Goal: Task Accomplishment & Management: Complete application form

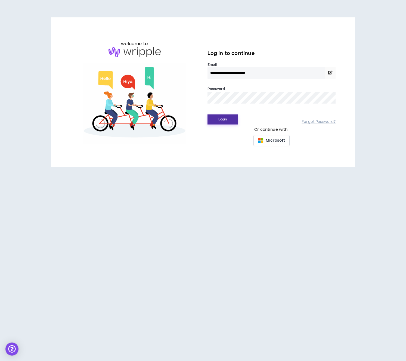
click at [230, 117] on button "Login" at bounding box center [222, 119] width 30 height 10
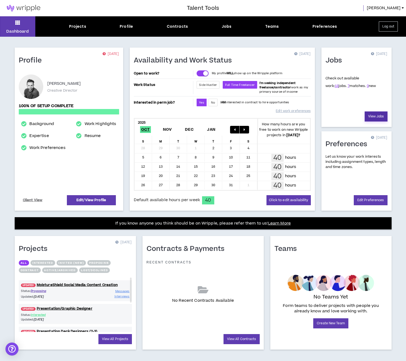
click at [375, 117] on link "View Jobs" at bounding box center [376, 116] width 23 height 10
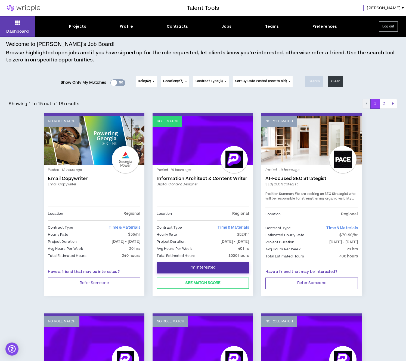
click at [205, 271] on button "I'm Interested" at bounding box center [203, 267] width 92 height 11
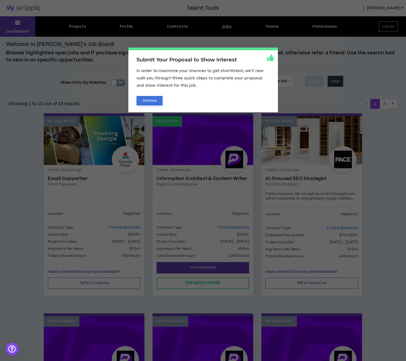
click at [160, 103] on button "Continue" at bounding box center [150, 101] width 26 height 10
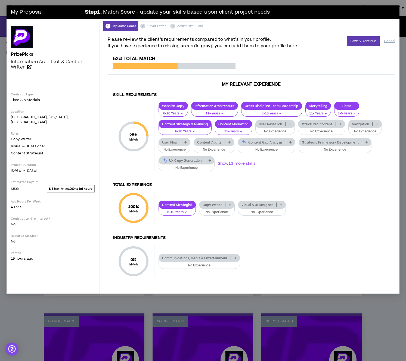
click at [183, 141] on p at bounding box center [185, 142] width 9 height 4
click at [183, 169] on span "6-10 Years" at bounding box center [174, 169] width 25 height 6
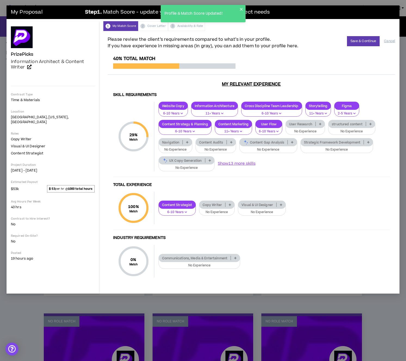
click at [231, 142] on icon at bounding box center [231, 142] width 2 height 3
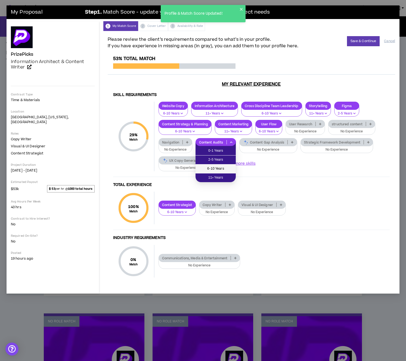
click at [222, 169] on span "6-10 Years" at bounding box center [216, 169] width 34 height 6
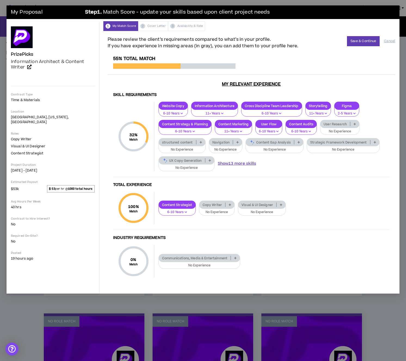
click at [236, 165] on button "Show 13 more skills" at bounding box center [237, 164] width 38 height 6
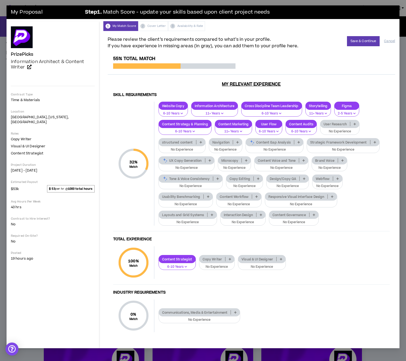
click at [341, 161] on icon at bounding box center [342, 160] width 2 height 3
click at [337, 187] on span "6-10 Years" at bounding box center [329, 187] width 29 height 6
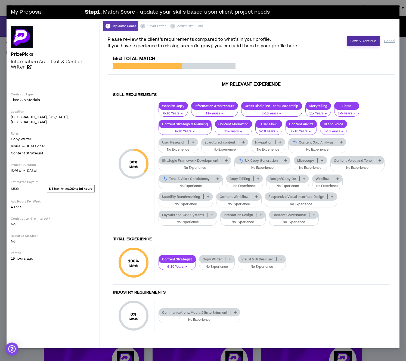
click at [367, 37] on button "Save & Continue" at bounding box center [363, 41] width 33 height 10
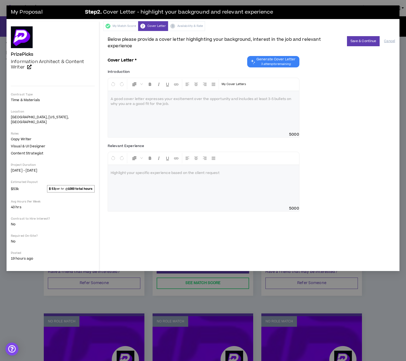
click at [296, 56] on button "Generate Cover Letter 3 attempts remaining" at bounding box center [273, 61] width 52 height 11
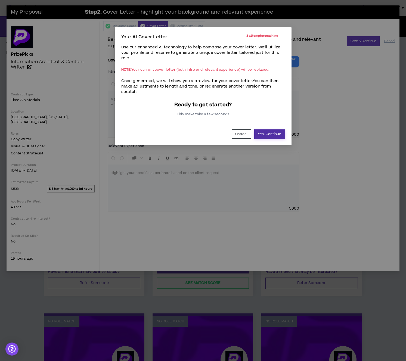
click at [276, 131] on button "Yes, Continue" at bounding box center [269, 133] width 31 height 9
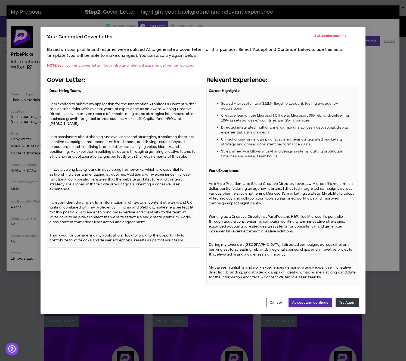
click at [325, 304] on button "Accept and continue" at bounding box center [311, 302] width 44 height 9
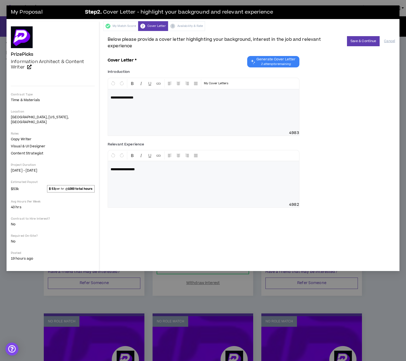
click at [296, 127] on div "**********" at bounding box center [204, 107] width 192 height 58
click at [188, 103] on div "**********" at bounding box center [204, 108] width 192 height 60
drag, startPoint x: 128, startPoint y: 98, endPoint x: 151, endPoint y: 108, distance: 25.3
click at [149, 108] on div "**********" at bounding box center [204, 108] width 192 height 60
click at [125, 23] on div "My Match Score" at bounding box center [120, 26] width 35 height 10
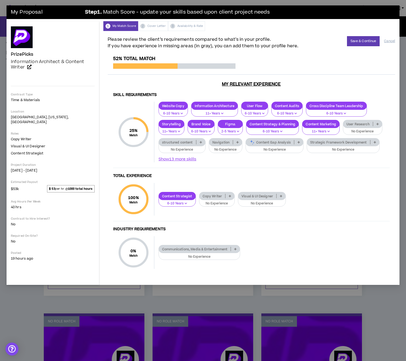
click at [155, 25] on div "1 My Match Score 2 Cover Letter 3 Availability & Rate" at bounding box center [251, 26] width 296 height 10
drag, startPoint x: 157, startPoint y: 25, endPoint x: 234, endPoint y: 30, distance: 76.8
click at [158, 25] on div "1 My Match Score 2 Cover Letter 3 Availability & Rate" at bounding box center [251, 26] width 296 height 10
click at [370, 38] on button "Save & Continue" at bounding box center [363, 41] width 33 height 10
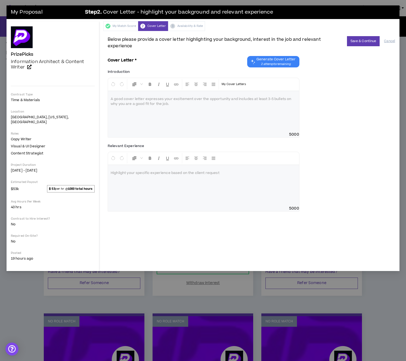
click at [250, 105] on div at bounding box center [203, 111] width 191 height 41
click at [275, 57] on span "Generate Cover Letter" at bounding box center [275, 59] width 39 height 4
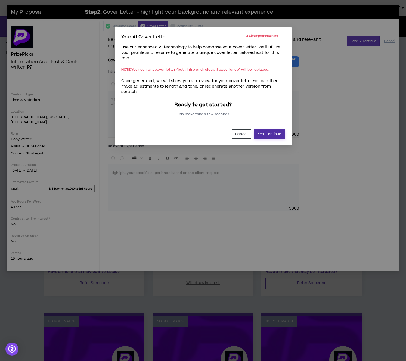
click at [274, 134] on button "Yes, Continue" at bounding box center [269, 133] width 31 height 9
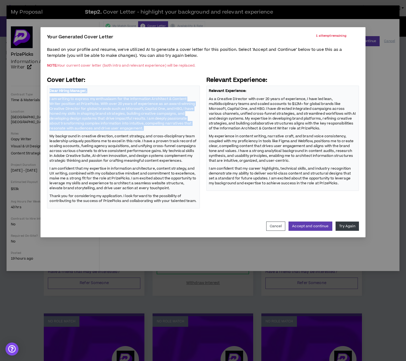
drag, startPoint x: 50, startPoint y: 91, endPoint x: 103, endPoint y: 133, distance: 67.7
click at [103, 133] on span "Dear Hiring Manager, I am writing to express my enthusiasm for the Information …" at bounding box center [123, 146] width 148 height 116
click at [341, 222] on button "Try Again" at bounding box center [347, 226] width 23 height 9
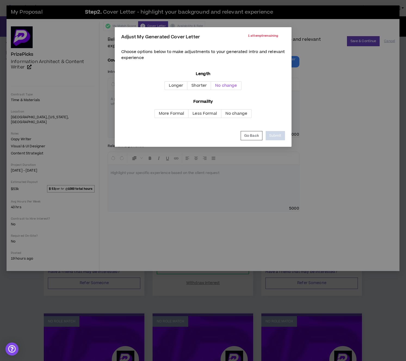
click at [227, 86] on span "No change" at bounding box center [226, 86] width 22 height 6
click at [234, 111] on span "No change" at bounding box center [236, 114] width 22 height 6
click at [273, 134] on button "Submit" at bounding box center [275, 135] width 19 height 9
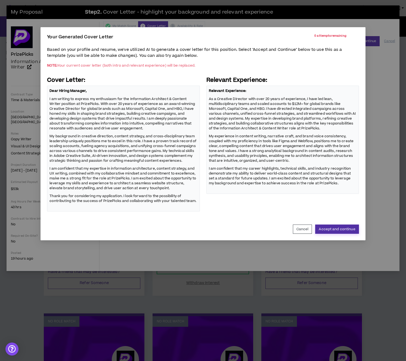
click at [333, 231] on button "Accept and continue" at bounding box center [337, 229] width 44 height 9
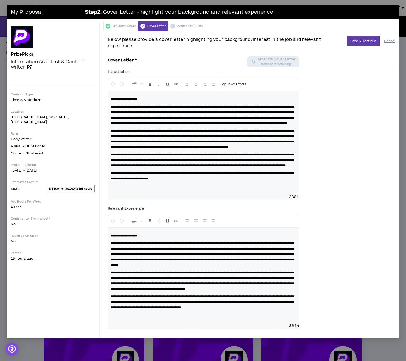
click at [389, 40] on button "Cancel" at bounding box center [389, 41] width 11 height 10
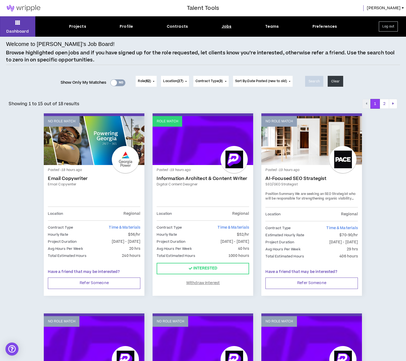
click at [195, 193] on div at bounding box center [203, 196] width 92 height 9
click at [192, 149] on link "Role Match" at bounding box center [203, 140] width 101 height 49
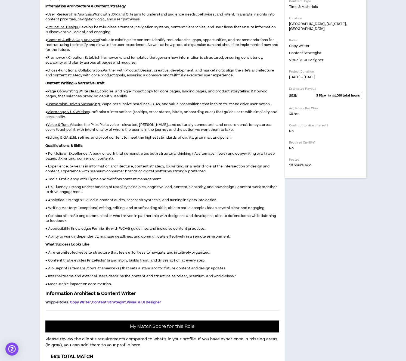
scroll to position [142, 0]
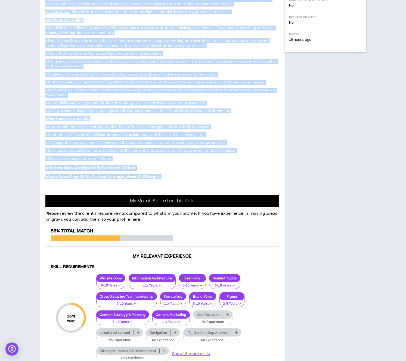
drag, startPoint x: 47, startPoint y: 53, endPoint x: 175, endPoint y: 308, distance: 285.0
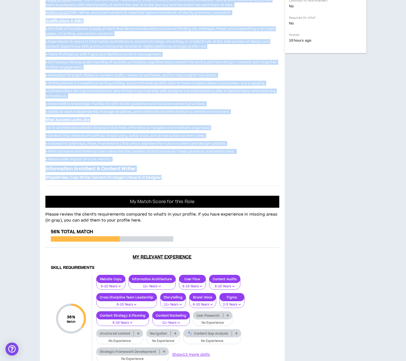
copy div "Loremip: Dolorsi Ametcon Adipisci Eli Se Doe tem Inci Ut Labo: EtdolOrema al en…"
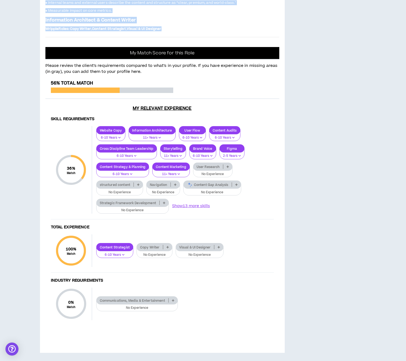
scroll to position [0, 0]
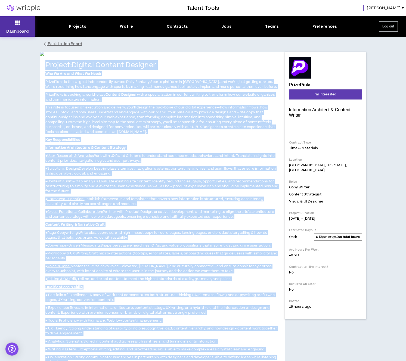
click at [22, 27] on button "Dashboard" at bounding box center [17, 26] width 35 height 20
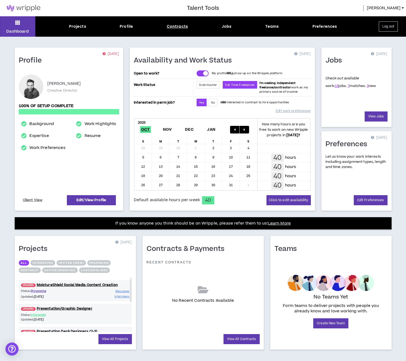
click at [185, 28] on div "Contracts" at bounding box center [177, 27] width 21 height 6
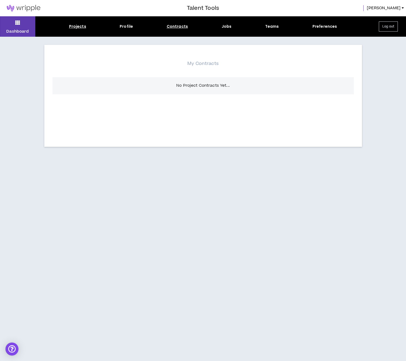
click at [75, 26] on div "Projects" at bounding box center [77, 27] width 17 height 6
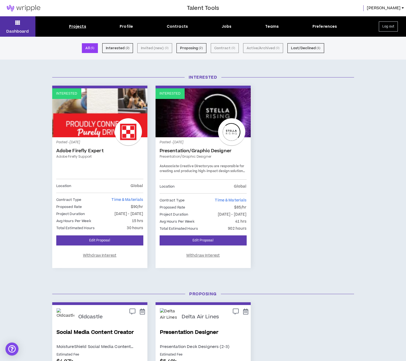
click at [24, 28] on button "Dashboard" at bounding box center [17, 26] width 35 height 20
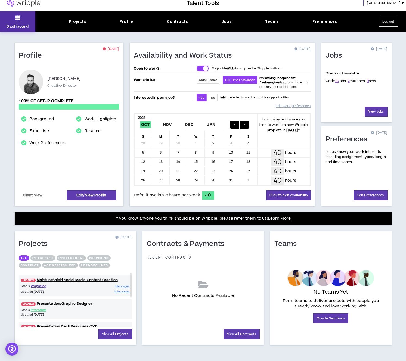
scroll to position [6, 0]
